Goal: Transaction & Acquisition: Purchase product/service

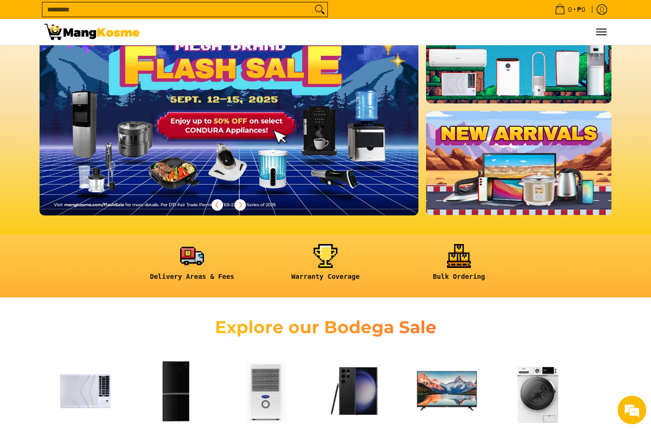
click at [209, 315] on div "Explore our Bodega Sale" at bounding box center [325, 326] width 286 height 39
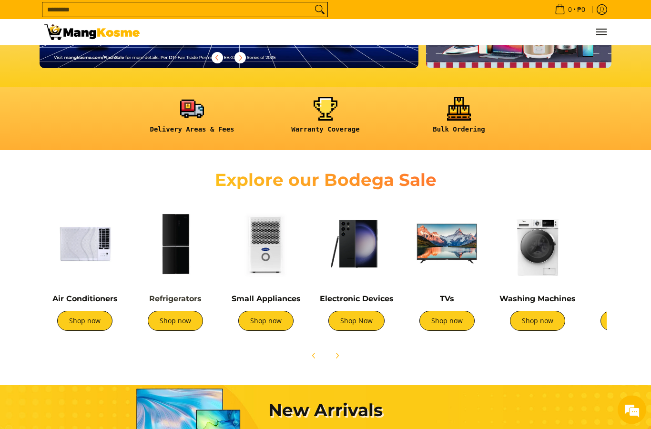
scroll to position [217, 0]
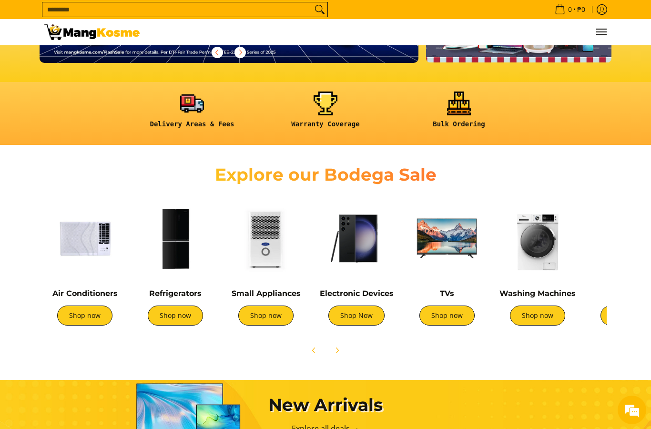
click at [80, 245] on img at bounding box center [84, 238] width 81 height 81
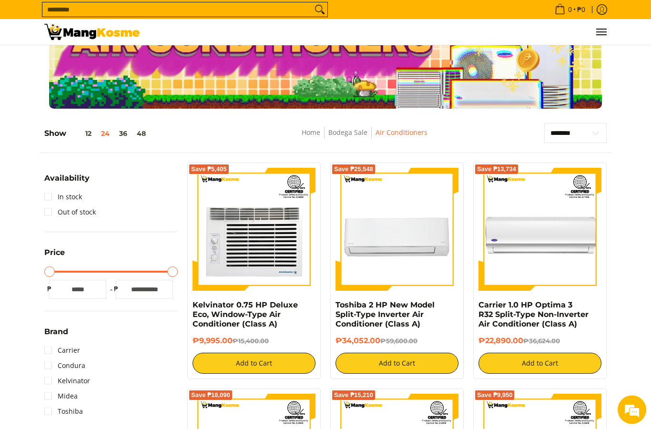
scroll to position [57, 0]
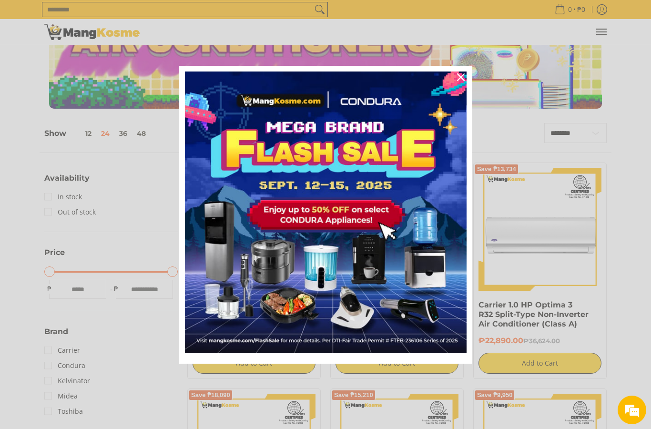
click at [24, 321] on div "Marketing offer form" at bounding box center [325, 214] width 651 height 429
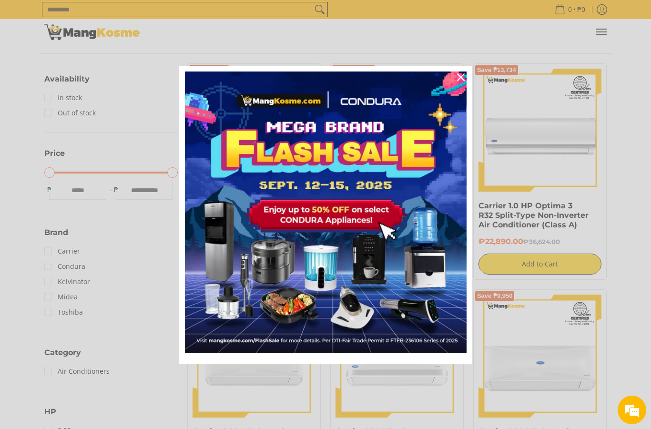
scroll to position [157, 0]
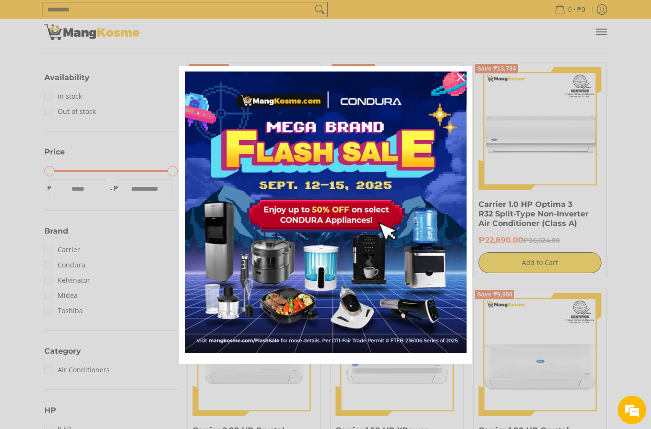
click at [461, 81] on icon "close icon" at bounding box center [461, 77] width 8 height 8
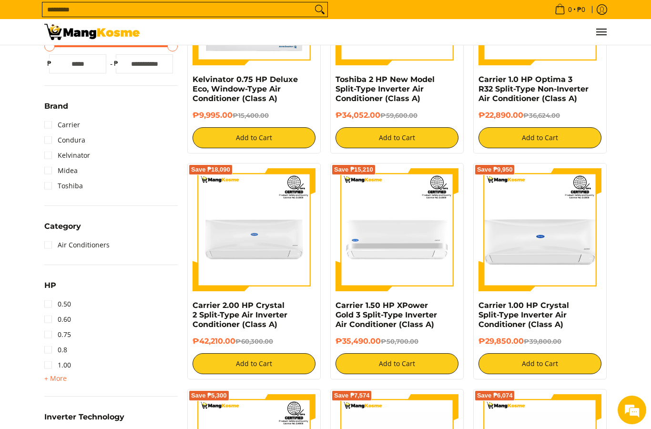
scroll to position [283, 0]
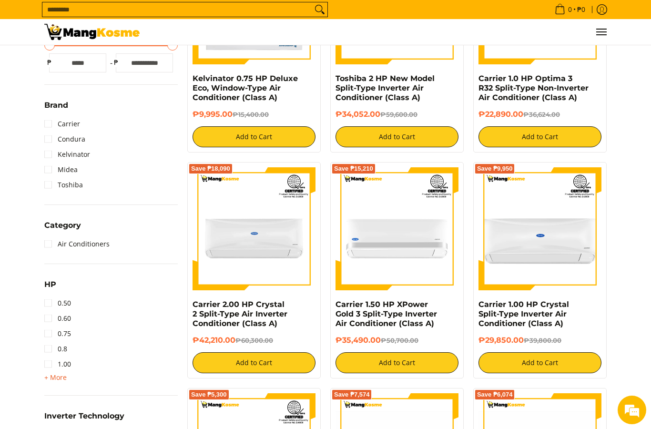
click at [63, 378] on span "+ More" at bounding box center [55, 377] width 22 height 8
click at [48, 410] on link "2.50" at bounding box center [57, 409] width 27 height 15
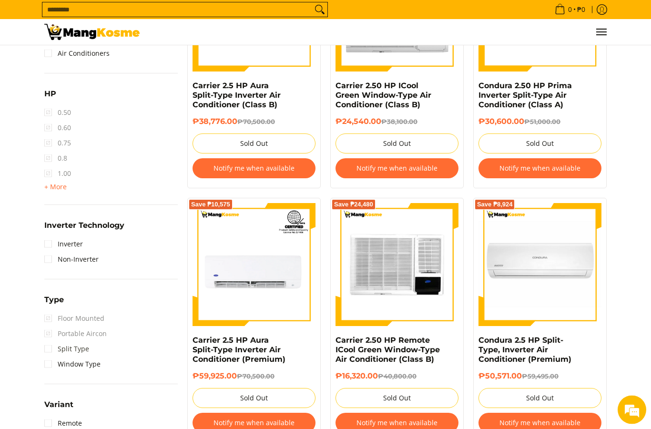
scroll to position [530, 0]
click at [46, 352] on link "Split Type" at bounding box center [66, 348] width 45 height 15
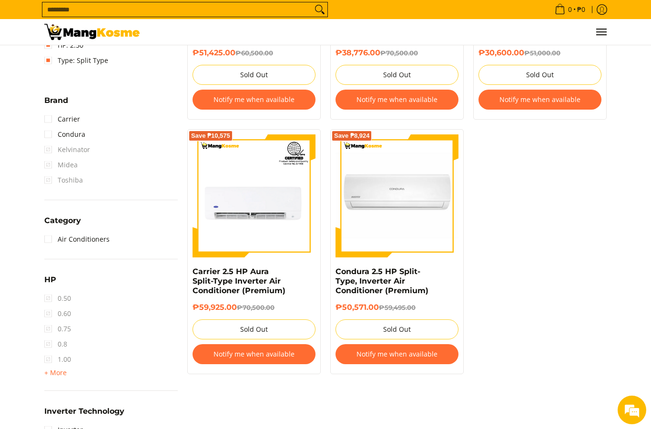
scroll to position [345, 0]
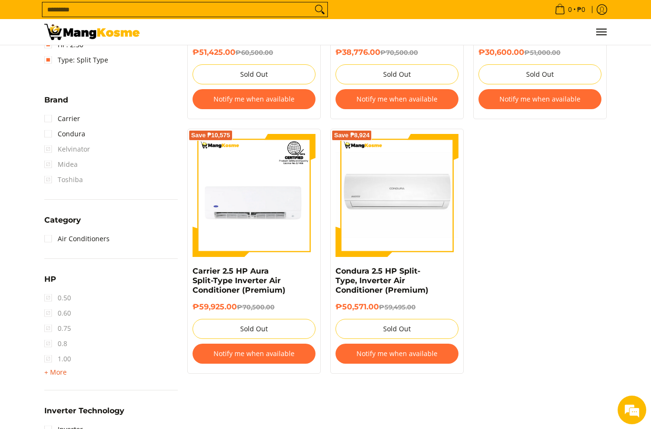
click at [55, 370] on span "+ More" at bounding box center [55, 372] width 22 height 8
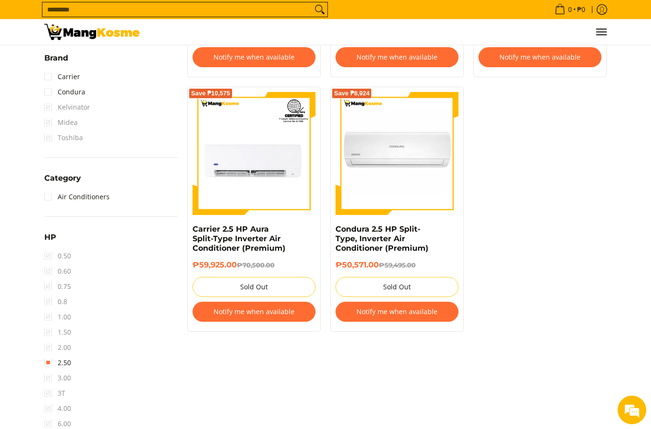
scroll to position [391, 0]
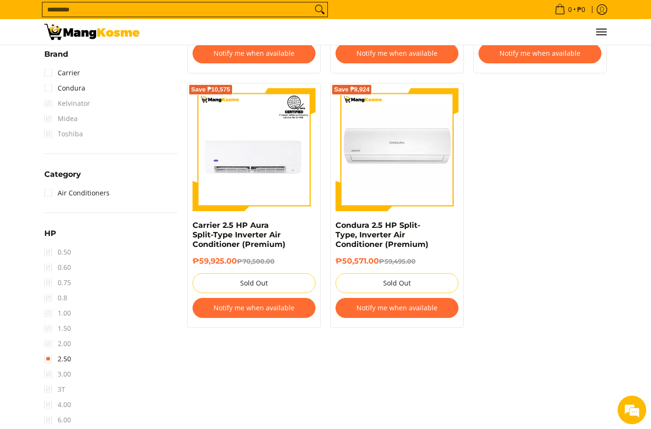
click at [47, 377] on span "3.00" at bounding box center [57, 373] width 27 height 15
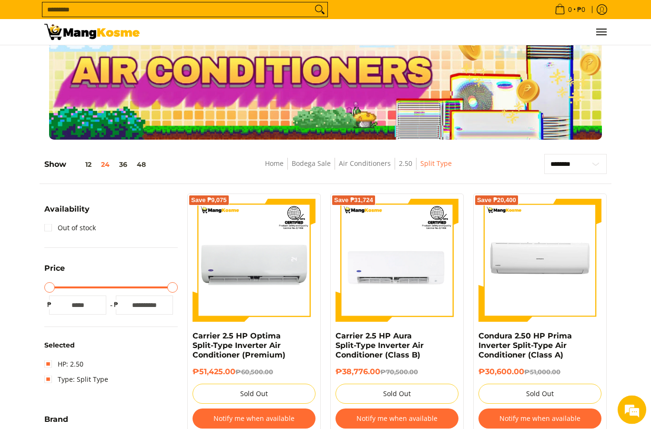
scroll to position [0, 0]
